Goal: Task Accomplishment & Management: Use online tool/utility

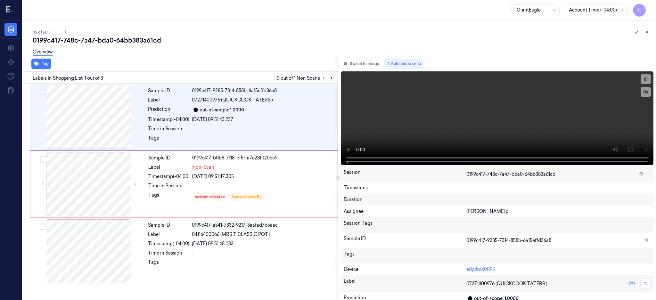
click at [334, 77] on icon at bounding box center [331, 78] width 4 height 4
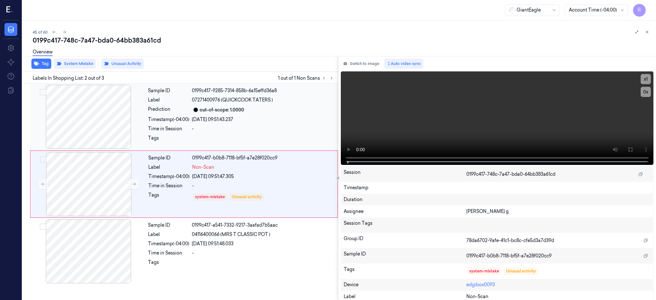
click at [97, 141] on div at bounding box center [88, 117] width 114 height 64
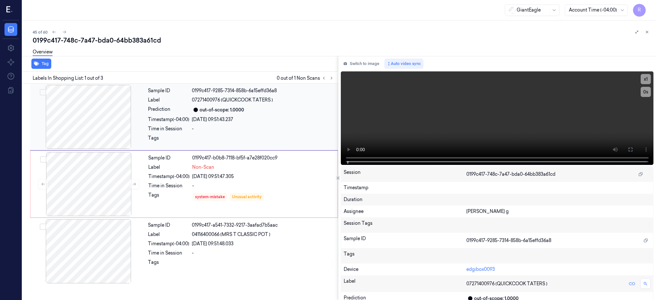
click at [73, 101] on div at bounding box center [88, 117] width 114 height 64
click at [635, 152] on button at bounding box center [630, 149] width 10 height 10
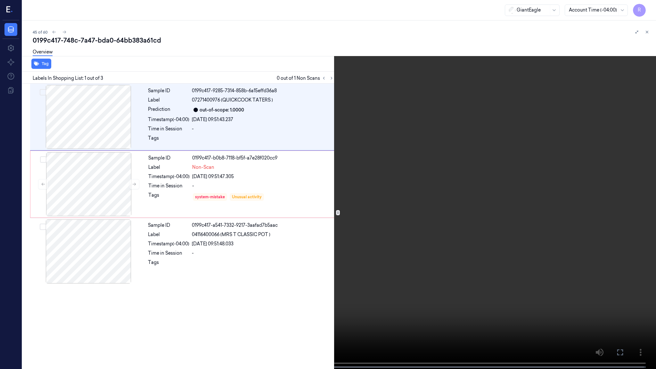
click at [432, 163] on video at bounding box center [328, 185] width 656 height 370
click at [644, 6] on button "x 1" at bounding box center [648, 8] width 10 height 10
click at [644, 6] on button "x 2" at bounding box center [648, 8] width 10 height 10
click at [644, 6] on button "x 4" at bounding box center [648, 8] width 10 height 10
click at [647, 6] on button "x 1" at bounding box center [648, 8] width 10 height 10
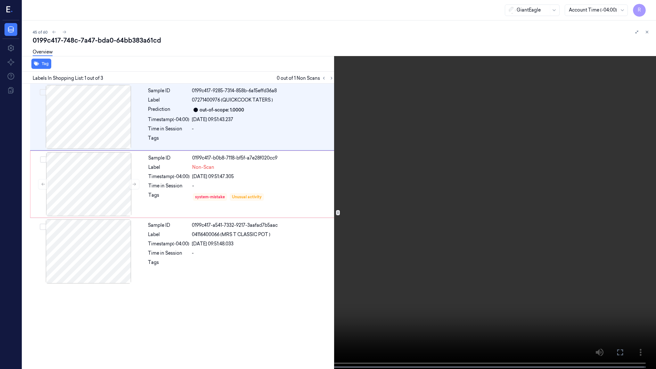
click at [647, 6] on button "x 2" at bounding box center [648, 8] width 10 height 10
click at [649, 8] on button "x 4" at bounding box center [648, 8] width 10 height 10
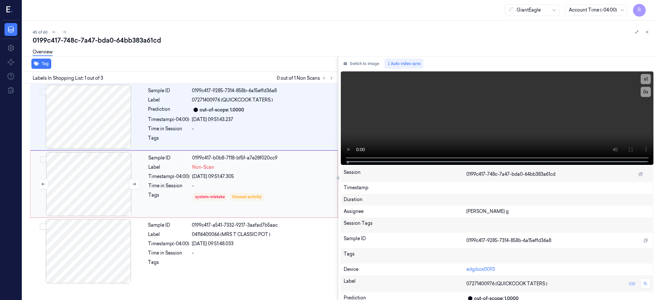
click at [103, 196] on div at bounding box center [89, 184] width 114 height 64
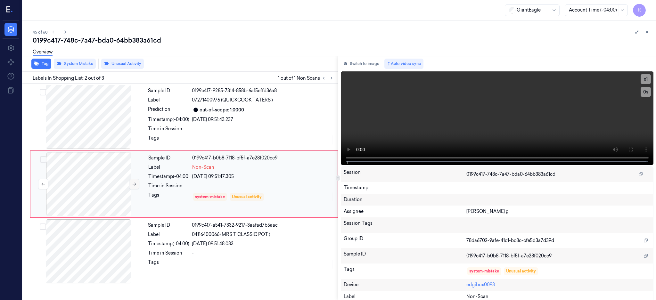
click at [132, 182] on icon at bounding box center [134, 184] width 4 height 4
click at [133, 183] on icon at bounding box center [134, 184] width 4 height 4
